Goal: Task Accomplishment & Management: Use online tool/utility

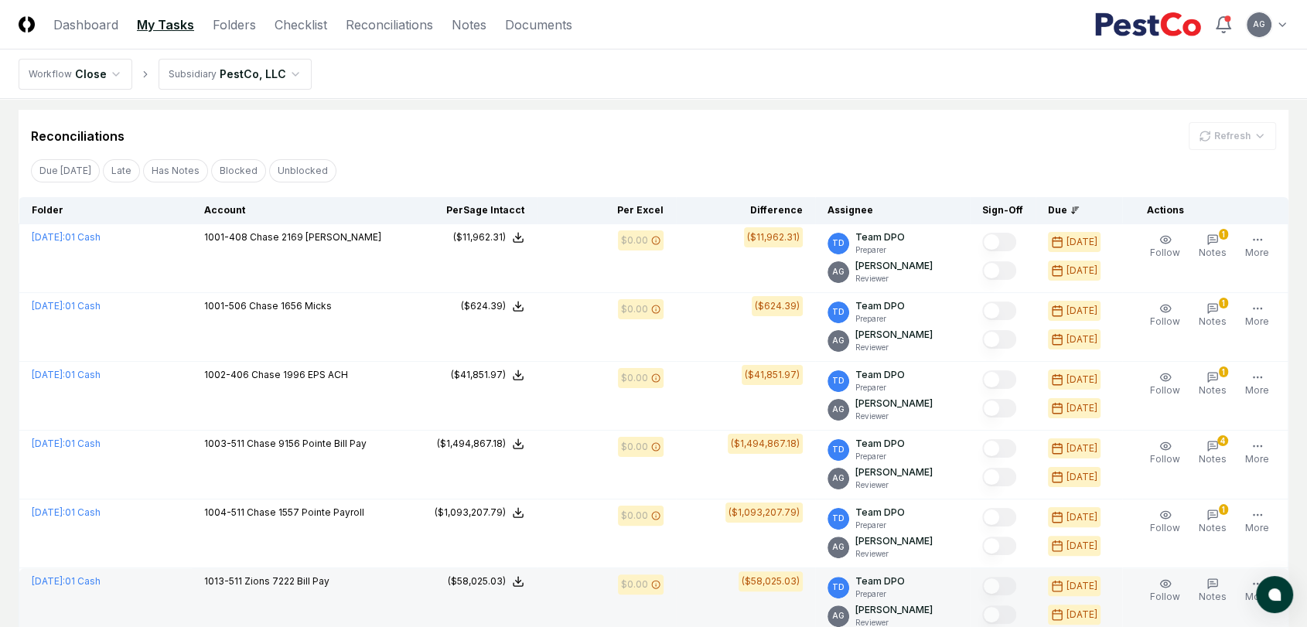
scroll to position [107, 0]
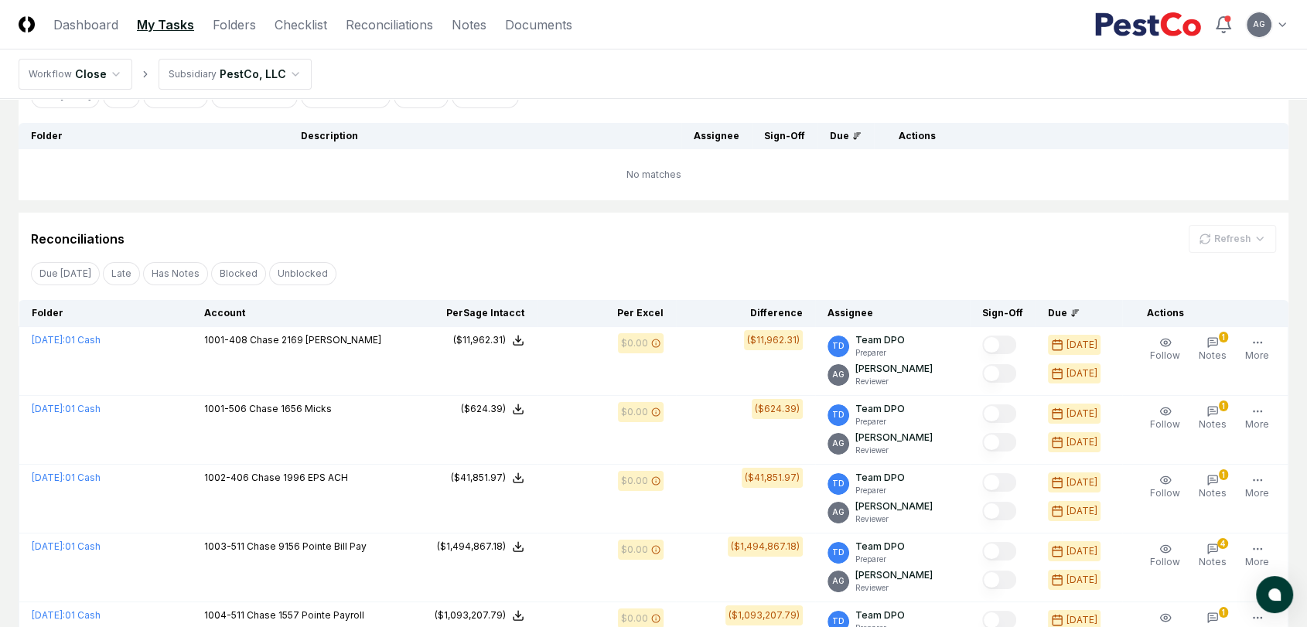
click at [414, 206] on div "My Open Tasks Cancel Reassign Checklist Due [DATE] Late Has Notes Has Reminders…" at bounding box center [654, 479] width 1270 height 936
click at [466, 230] on div "Reconciliations Refresh" at bounding box center [653, 239] width 1245 height 28
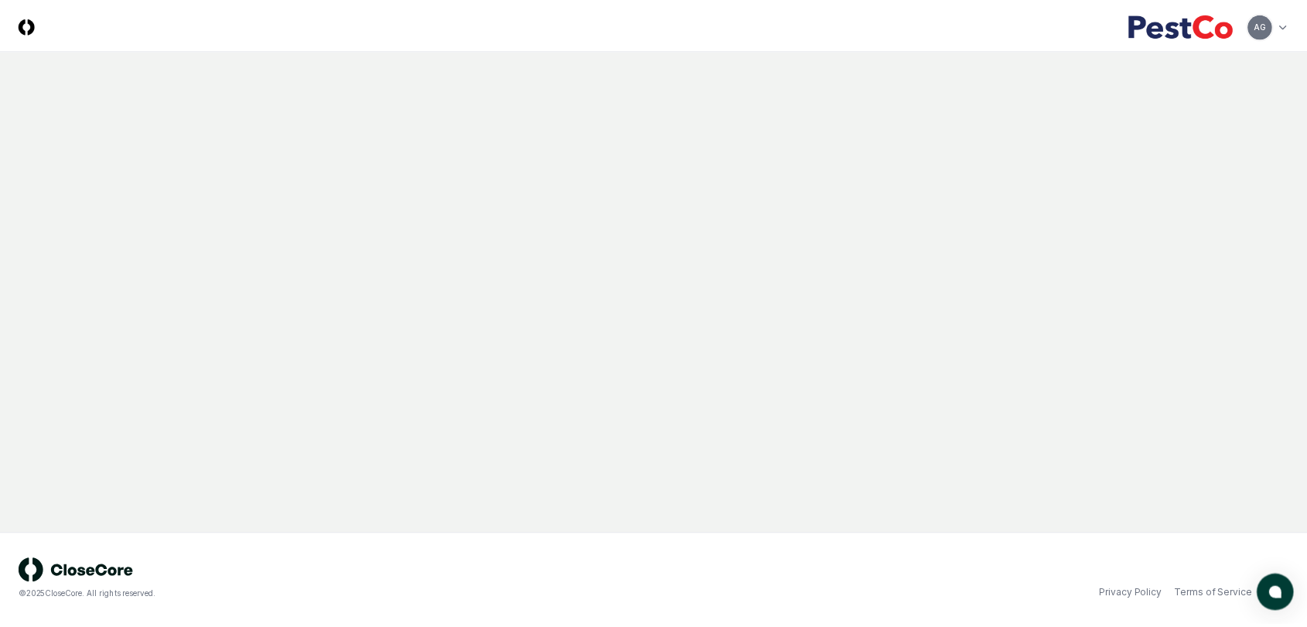
scroll to position [107, 0]
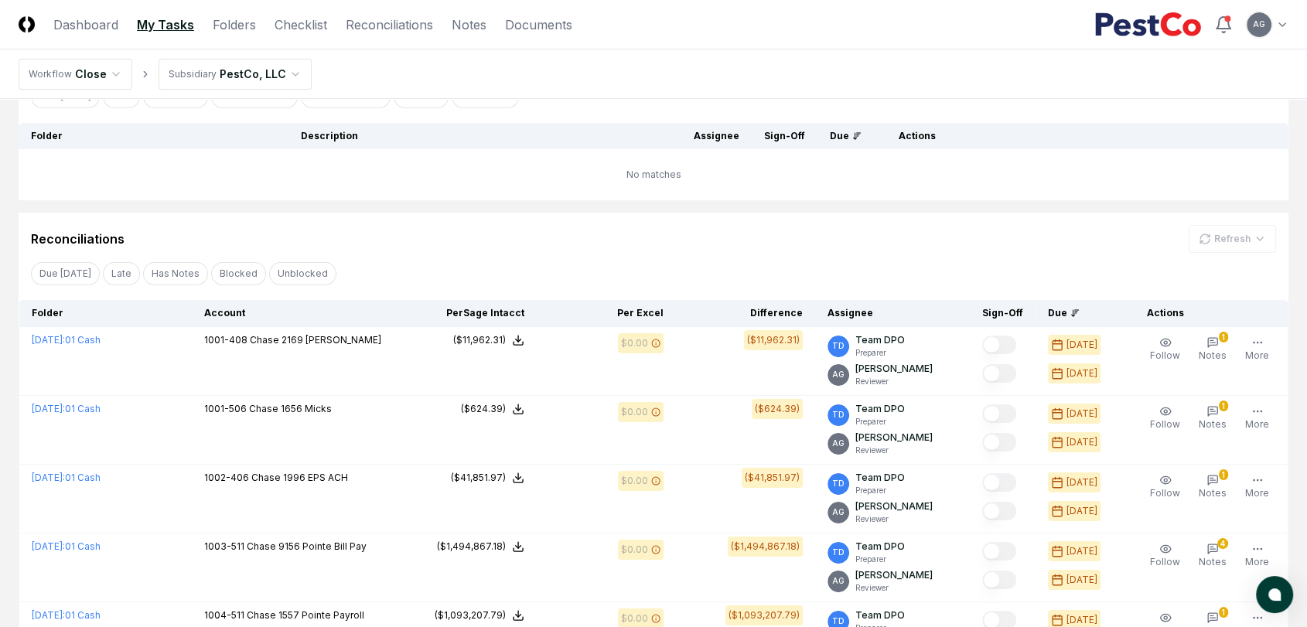
click at [414, 196] on td "No matches" at bounding box center [654, 174] width 1270 height 51
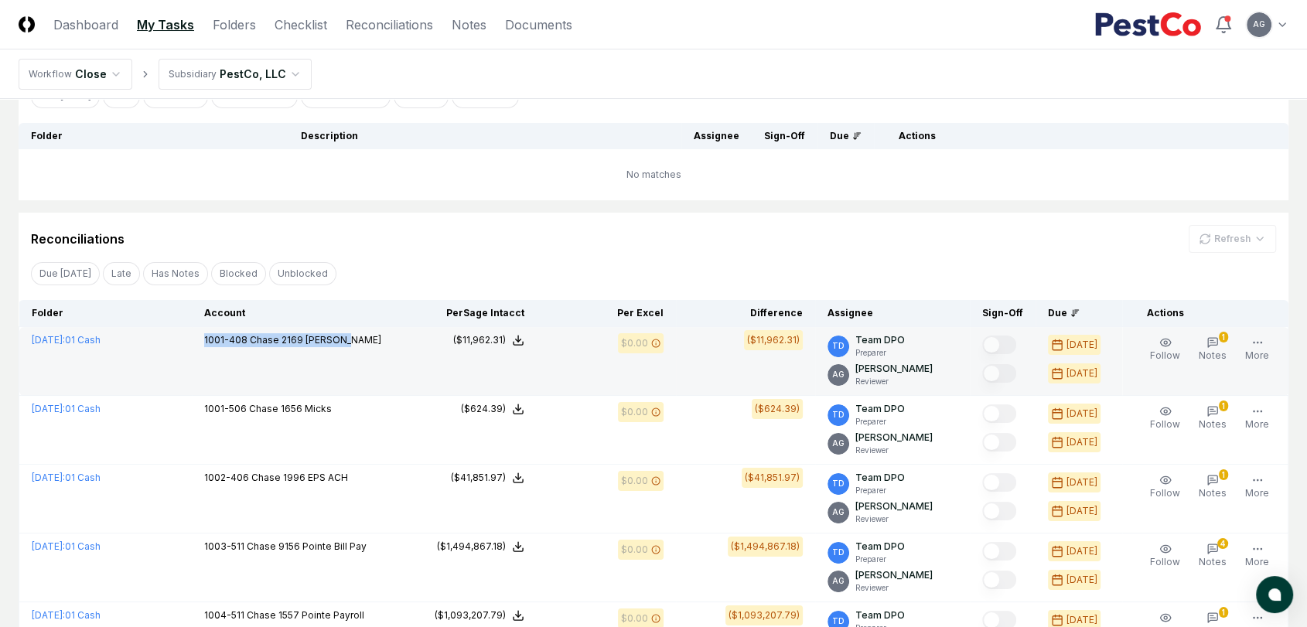
drag, startPoint x: 360, startPoint y: 342, endPoint x: 222, endPoint y: 342, distance: 138.4
click at [222, 342] on div "1001-408 Chase 2169 [PERSON_NAME]" at bounding box center [294, 341] width 181 height 17
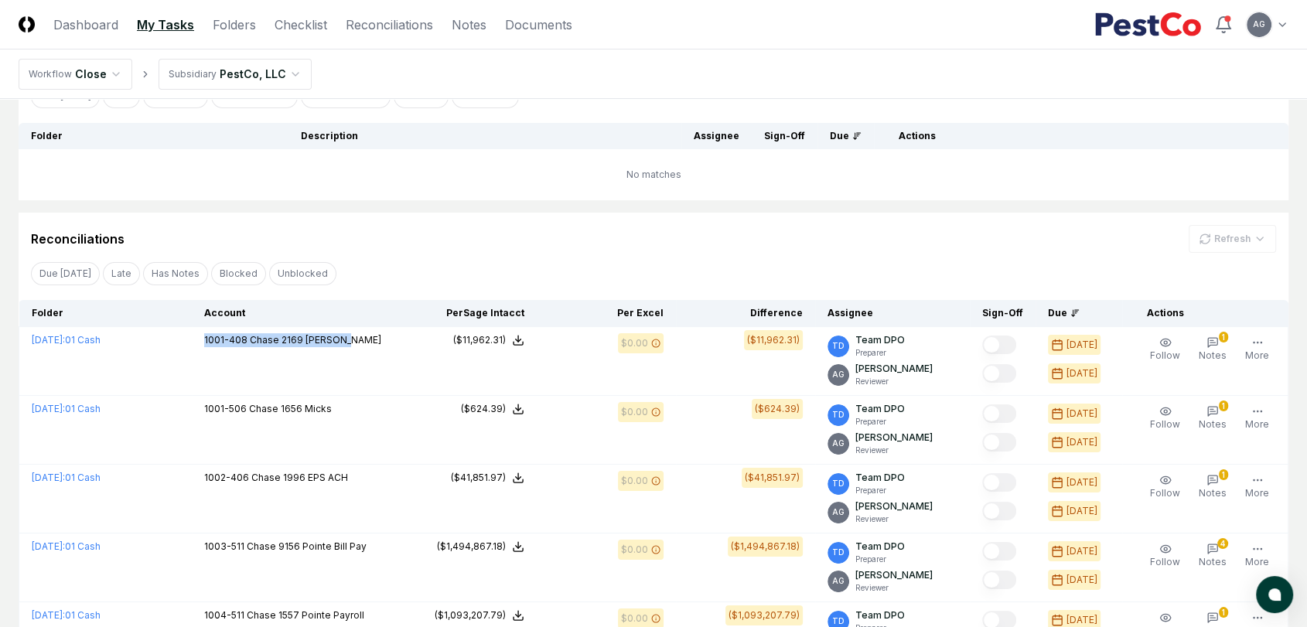
copy p "1001-408 Chase 2169 [PERSON_NAME]"
